Goal: Navigation & Orientation: Understand site structure

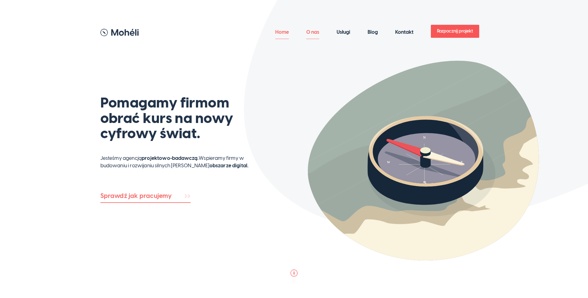
click at [313, 34] on link "O nas" at bounding box center [312, 32] width 13 height 14
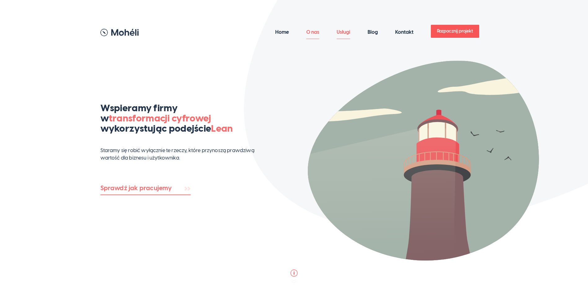
click at [340, 34] on link "Usługi" at bounding box center [343, 32] width 14 height 14
click at [142, 0] on header "Home O nas Usługi Blog Kontakt Rozpocznij projekt" at bounding box center [294, 25] width 588 height 50
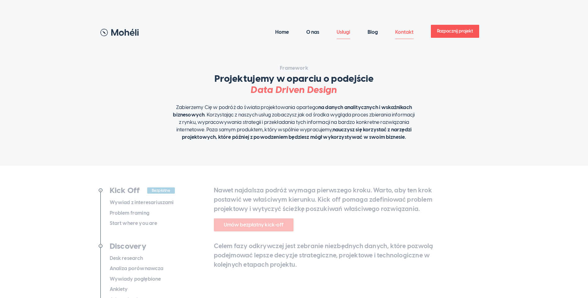
click at [400, 33] on link "Kontakt" at bounding box center [404, 32] width 18 height 14
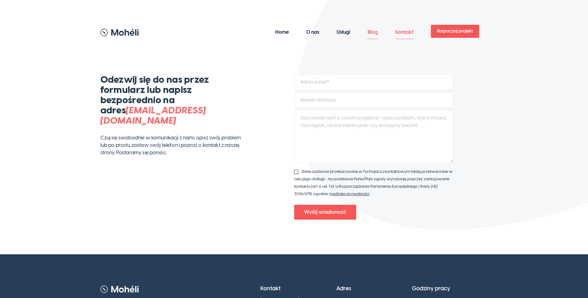
click at [367, 33] on link "Blog" at bounding box center [372, 32] width 10 height 14
